Goal: Task Accomplishment & Management: Complete application form

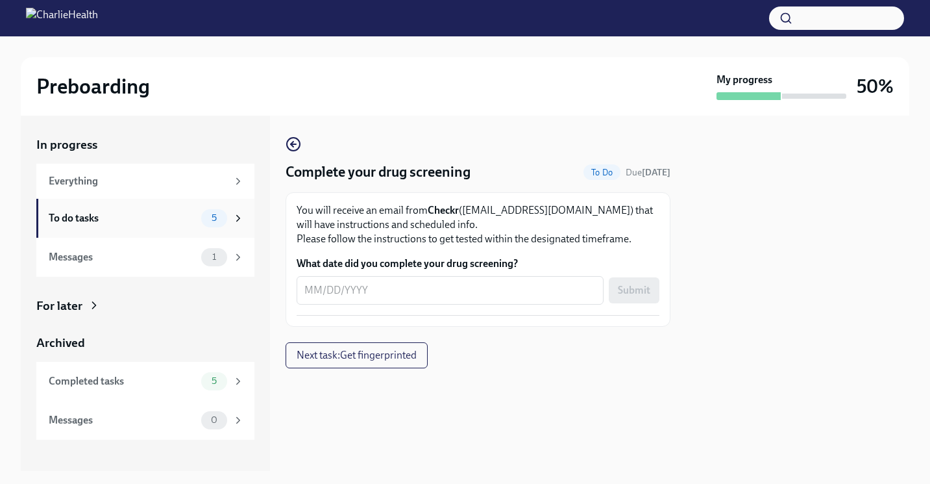
click at [151, 221] on div "To do tasks" at bounding box center [122, 218] width 147 height 14
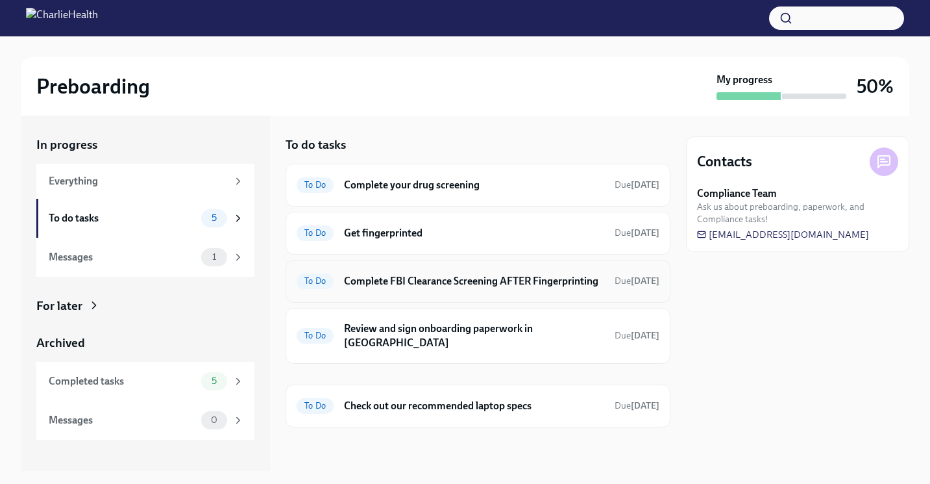
click at [424, 288] on h6 "Complete FBI Clearance Screening AFTER Fingerprinting" at bounding box center [474, 281] width 260 height 14
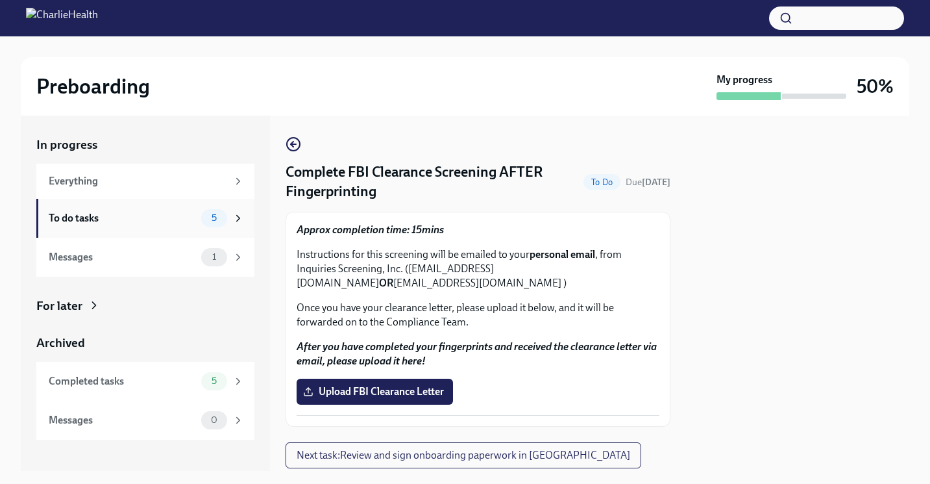
click at [153, 217] on div "To do tasks" at bounding box center [122, 218] width 147 height 14
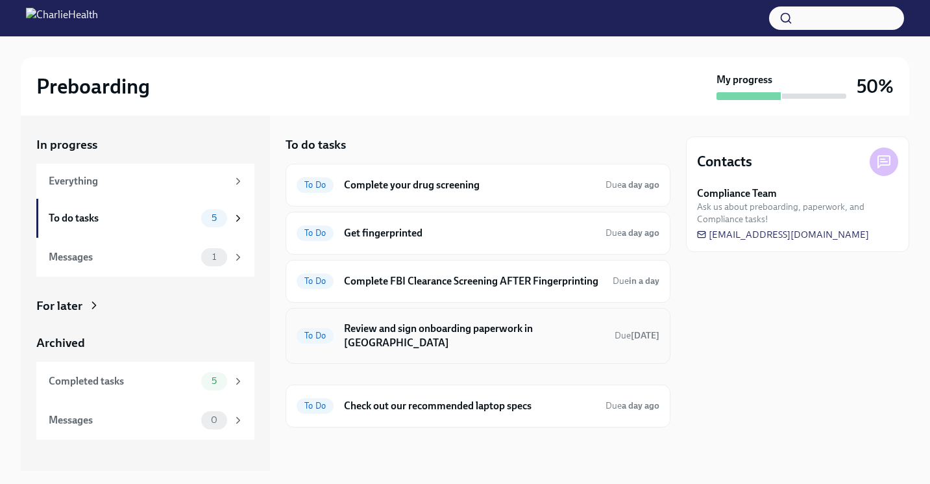
click at [474, 338] on div "To Do Review and sign onboarding paperwork in UKG Due in 2 days" at bounding box center [478, 336] width 363 height 34
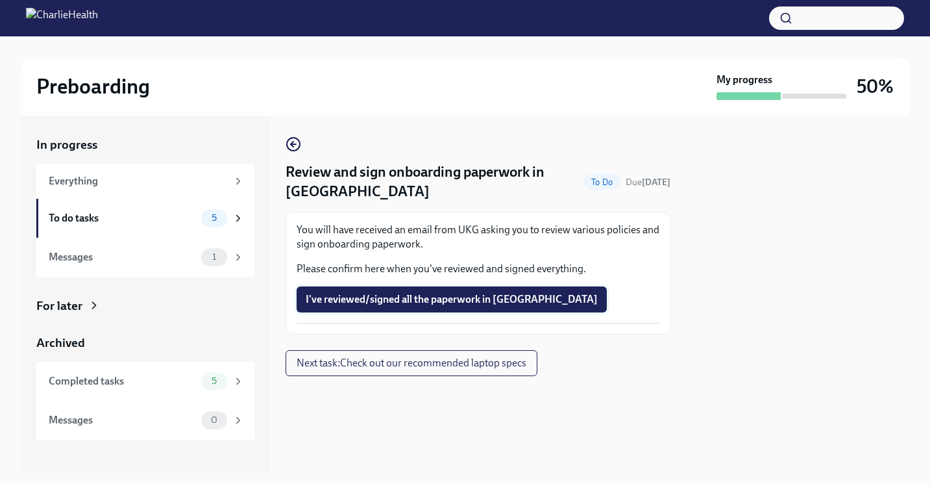
click at [471, 304] on span "I've reviewed/signed all the paperwork in UKG" at bounding box center [452, 299] width 292 height 13
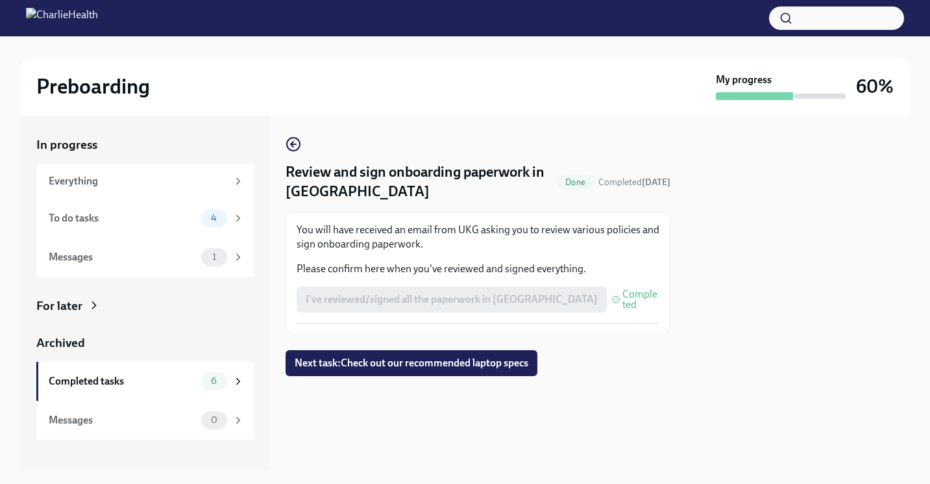
click at [622, 304] on span "Completed" at bounding box center [640, 299] width 37 height 21
click at [205, 226] on div "4" at bounding box center [222, 218] width 43 height 18
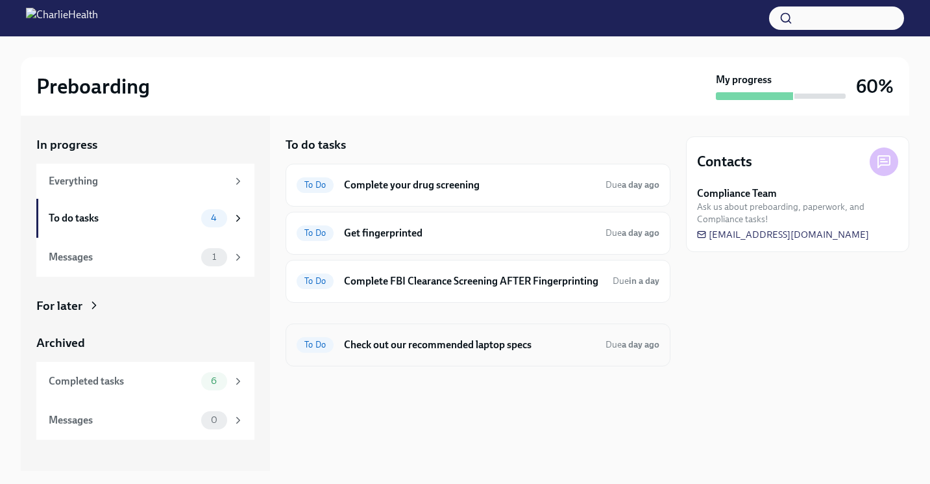
click at [411, 348] on h6 "Check out our recommended laptop specs" at bounding box center [469, 345] width 251 height 14
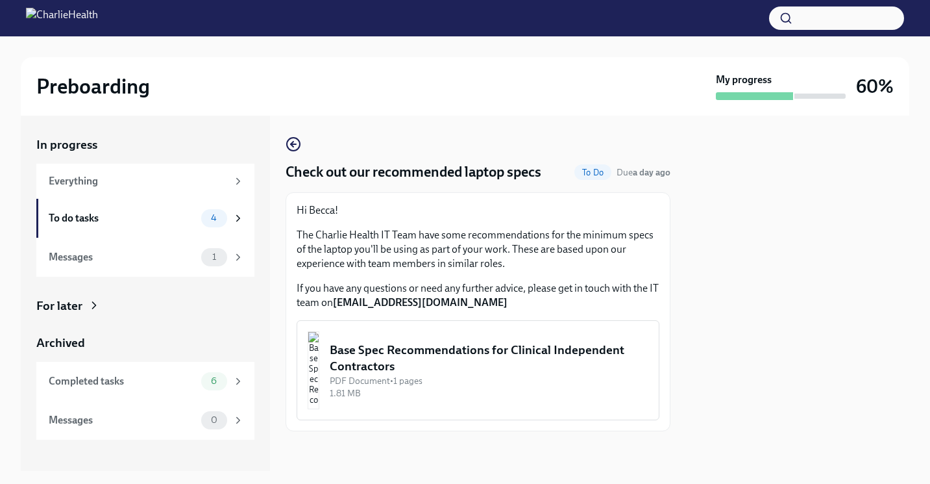
click at [319, 352] on img "button" at bounding box center [314, 370] width 12 height 78
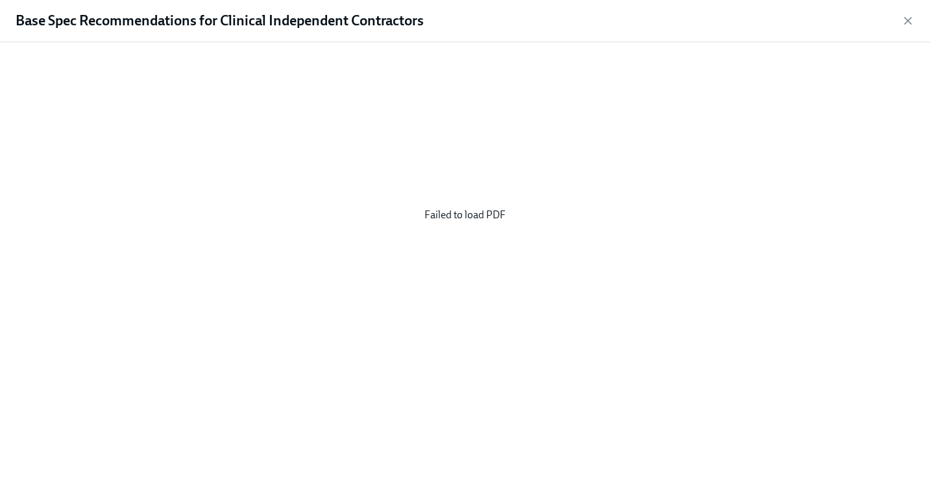
click at [484, 221] on div "Failed to load PDF" at bounding box center [465, 215] width 889 height 325
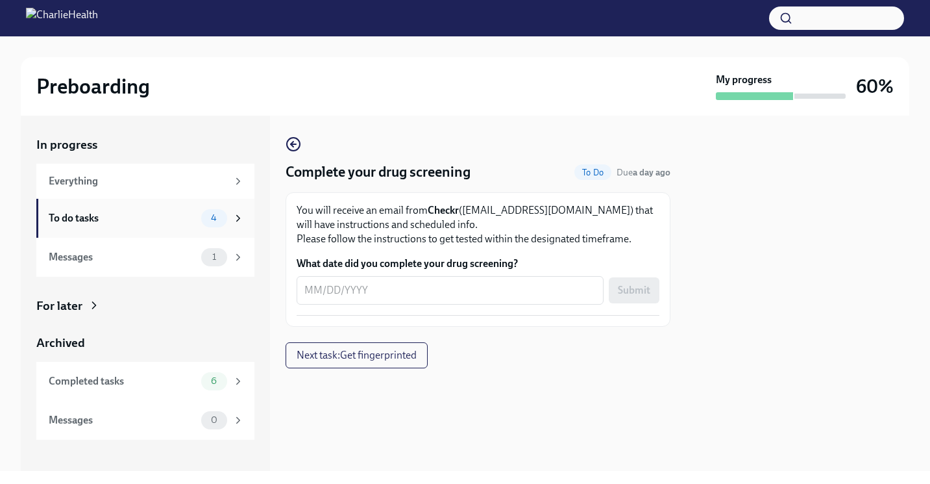
click at [158, 218] on div "To do tasks" at bounding box center [122, 218] width 147 height 14
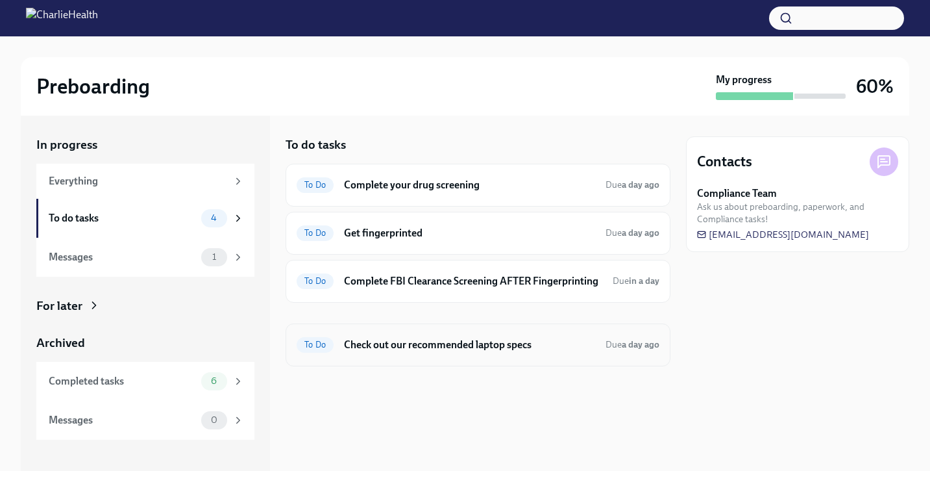
click at [543, 348] on h6 "Check out our recommended laptop specs" at bounding box center [469, 345] width 251 height 14
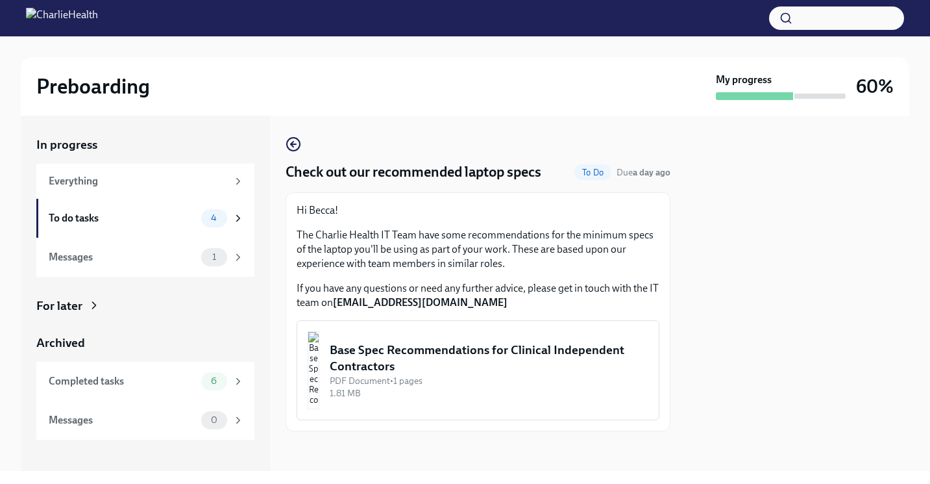
scroll to position [2, 0]
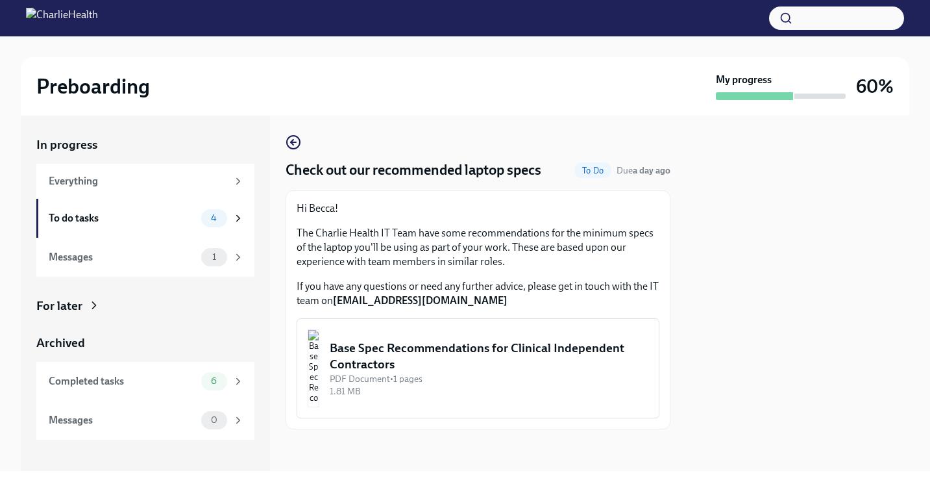
click at [464, 396] on div "1.81 MB" at bounding box center [489, 391] width 319 height 12
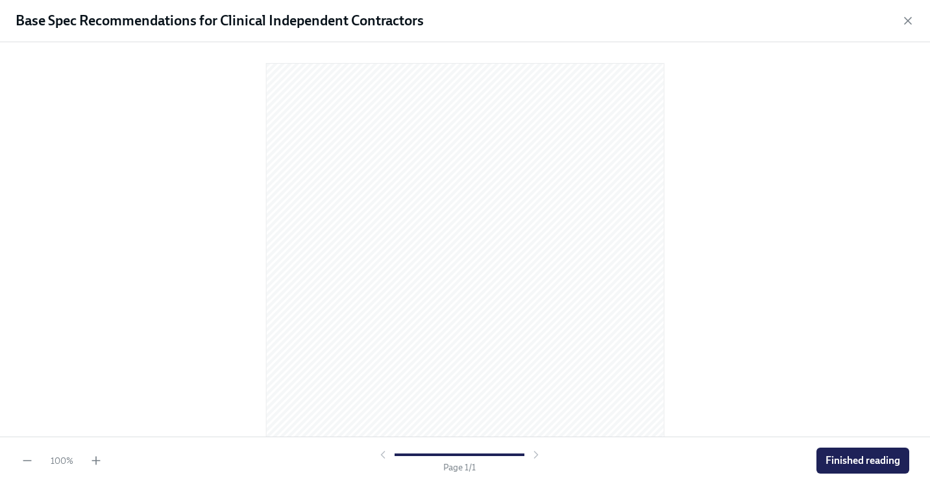
scroll to position [142, 0]
click at [852, 463] on span "Finished reading" at bounding box center [863, 460] width 75 height 13
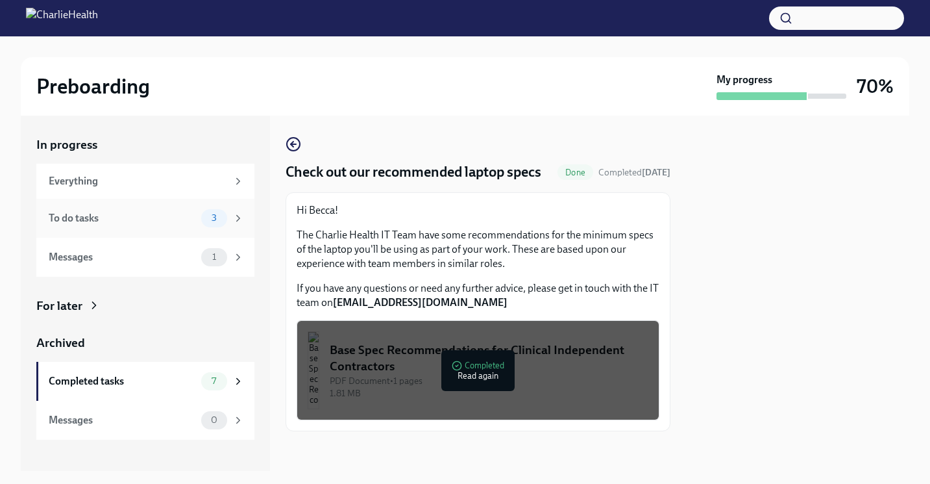
click at [140, 221] on div "To do tasks" at bounding box center [122, 218] width 147 height 14
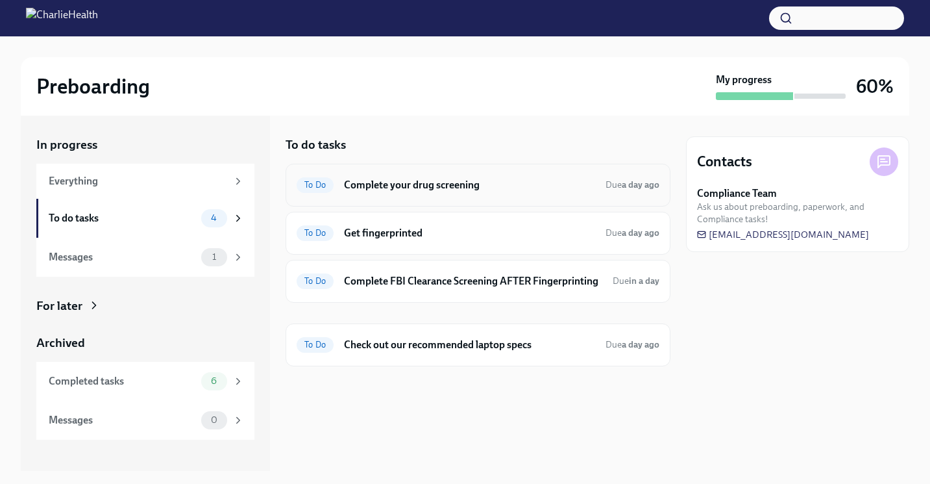
click at [359, 188] on h6 "Complete your drug screening" at bounding box center [469, 185] width 251 height 14
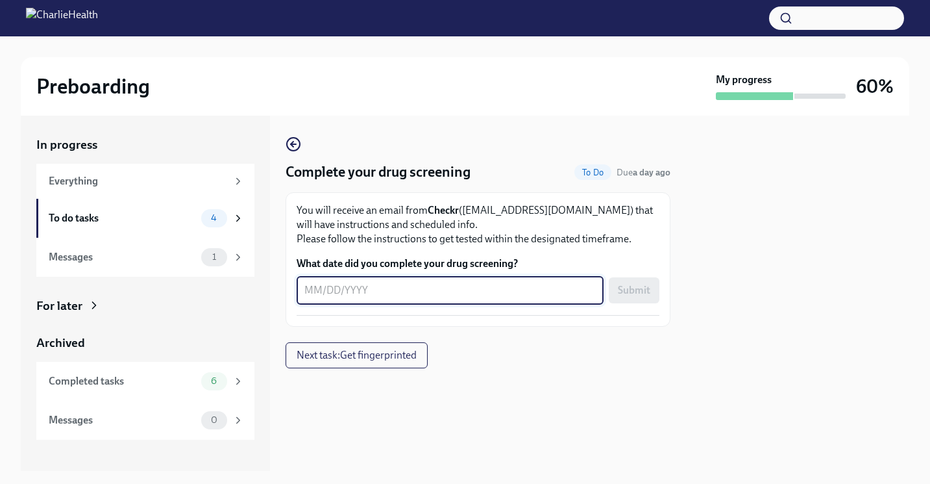
click at [346, 296] on textarea "What date did you complete your drug screening?" at bounding box center [449, 290] width 291 height 16
type textarea "[DATE]"
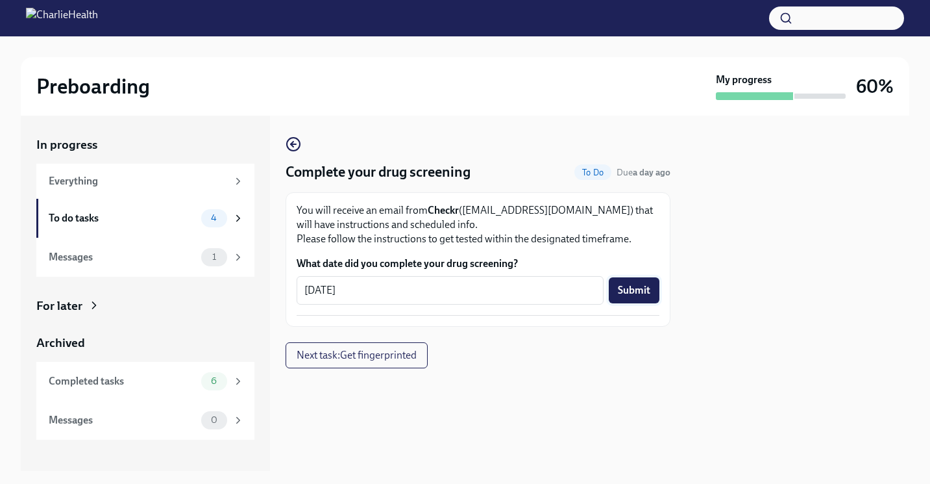
click at [648, 289] on span "Submit" at bounding box center [634, 290] width 32 height 13
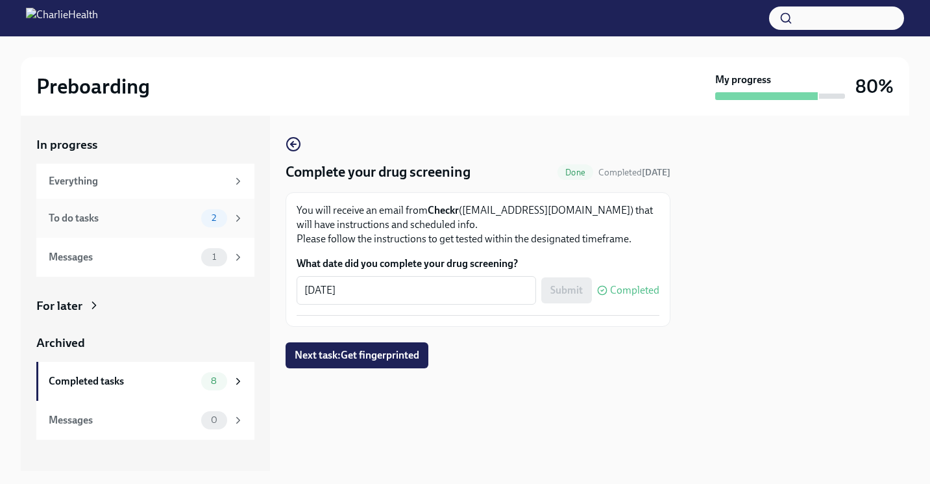
click at [164, 219] on div "To do tasks" at bounding box center [122, 218] width 147 height 14
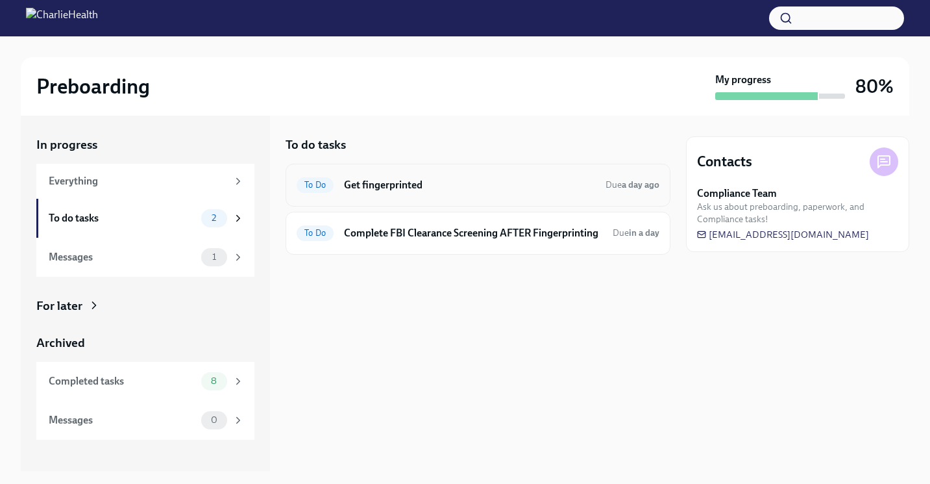
click at [415, 188] on h6 "Get fingerprinted" at bounding box center [469, 185] width 251 height 14
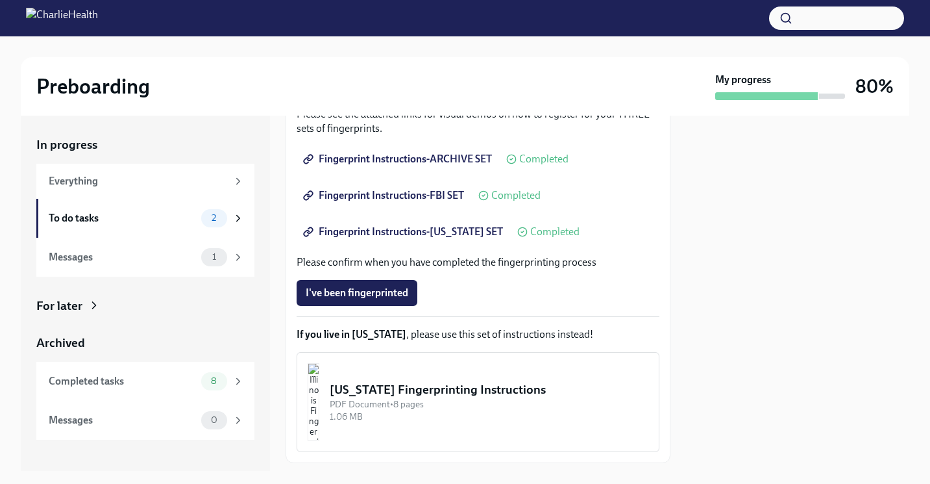
scroll to position [284, 0]
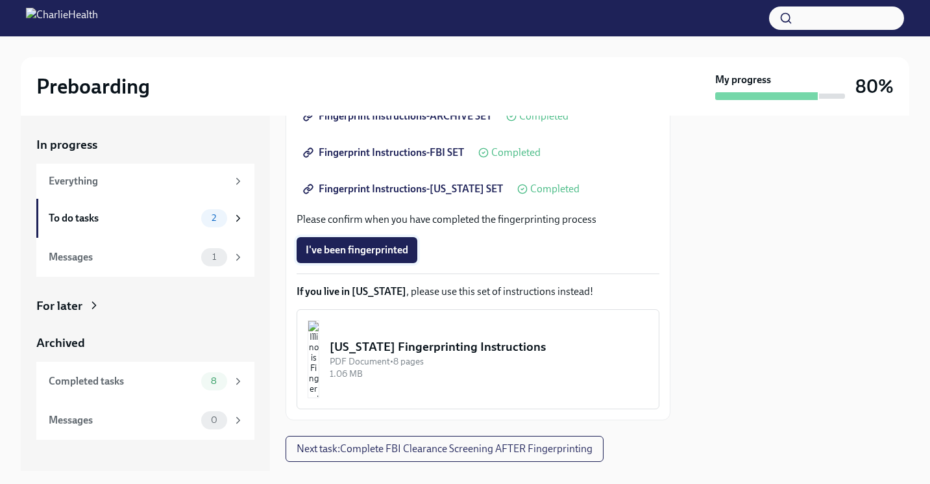
click at [376, 245] on span "I've been fingerprinted" at bounding box center [357, 249] width 103 height 13
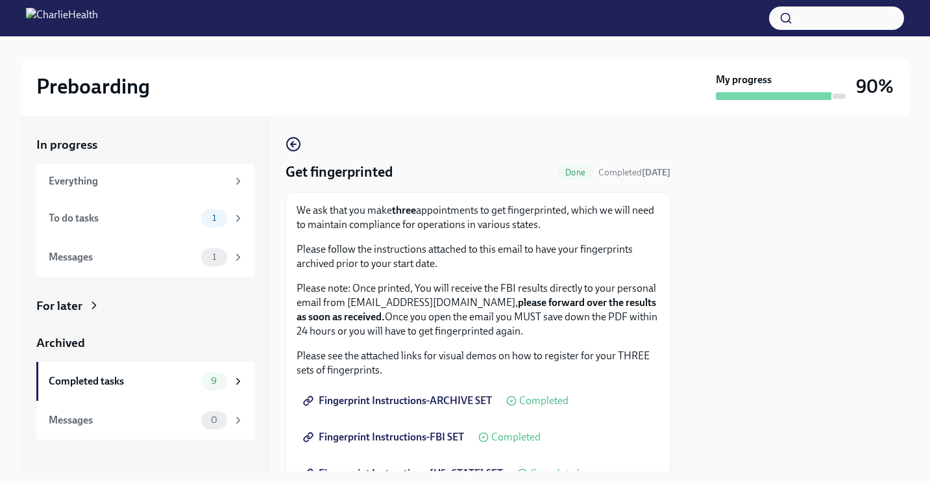
scroll to position [317, 0]
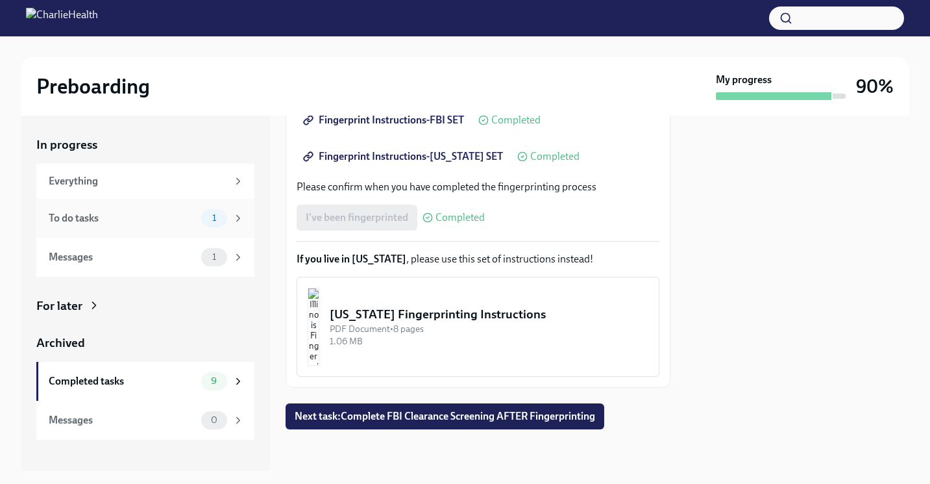
click at [186, 225] on div "To do tasks 1" at bounding box center [146, 218] width 195 height 18
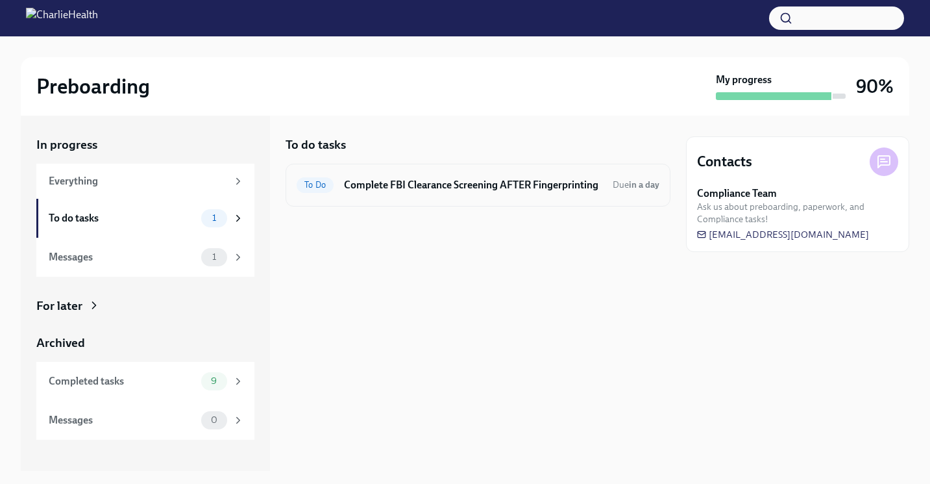
click at [407, 191] on h6 "Complete FBI Clearance Screening AFTER Fingerprinting" at bounding box center [473, 185] width 258 height 14
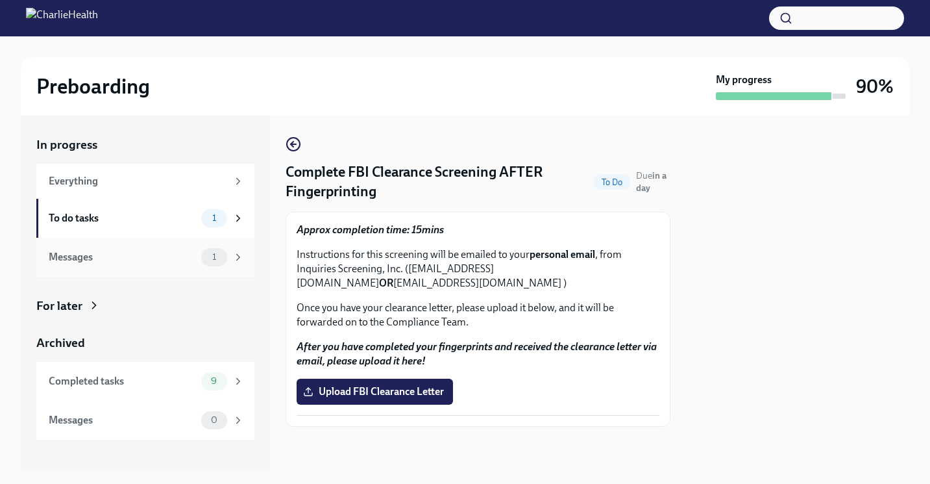
click at [157, 262] on div "Messages" at bounding box center [122, 257] width 147 height 14
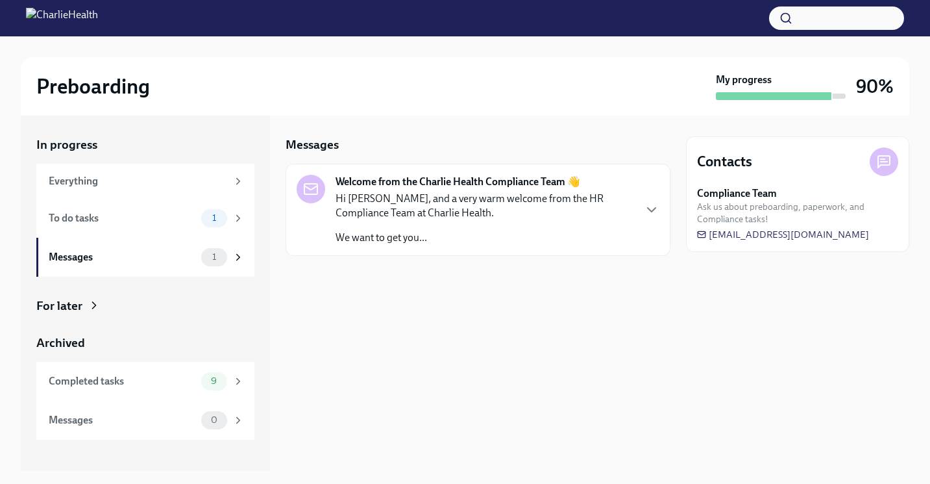
click at [507, 152] on div "Messages" at bounding box center [478, 144] width 385 height 17
click at [515, 193] on p "Hi [PERSON_NAME], and a very warm welcome from the HR Compliance Team at Charli…" at bounding box center [485, 205] width 298 height 29
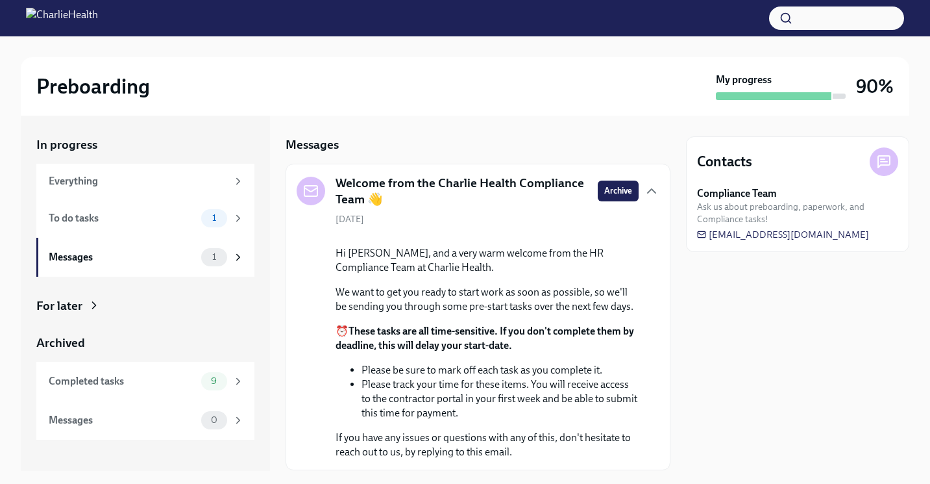
scroll to position [128, 0]
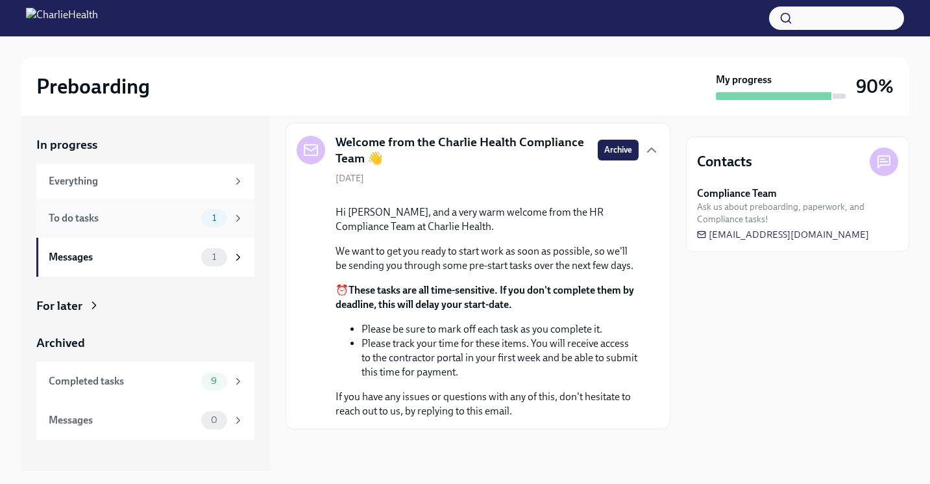
click at [121, 213] on div "To do tasks" at bounding box center [122, 218] width 147 height 14
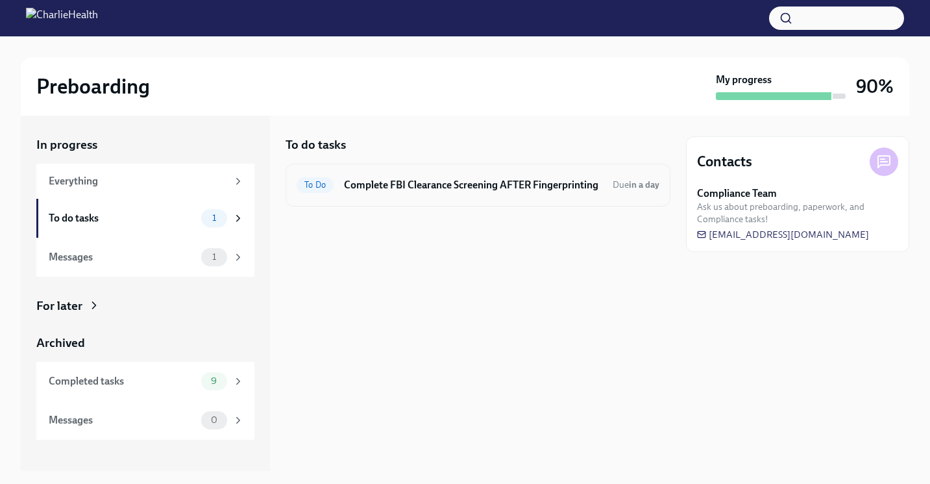
click at [561, 188] on h6 "Complete FBI Clearance Screening AFTER Fingerprinting" at bounding box center [473, 185] width 258 height 14
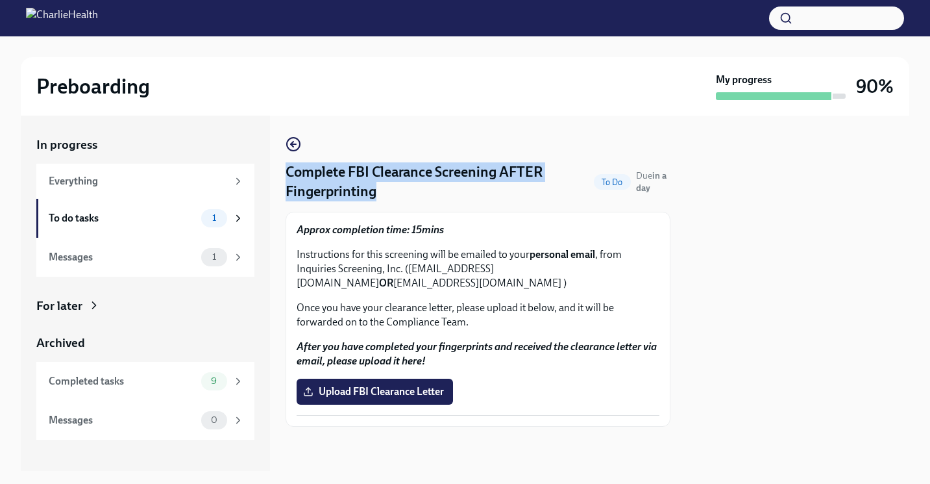
drag, startPoint x: 386, startPoint y: 197, endPoint x: 284, endPoint y: 175, distance: 104.3
click at [284, 175] on div "In progress Everything To do tasks 1 Messages 1 For later Archived Completed ta…" at bounding box center [465, 293] width 889 height 355
copy h4 "Complete FBI Clearance Screening AFTER Fingerprinting"
